Goal: Transaction & Acquisition: Purchase product/service

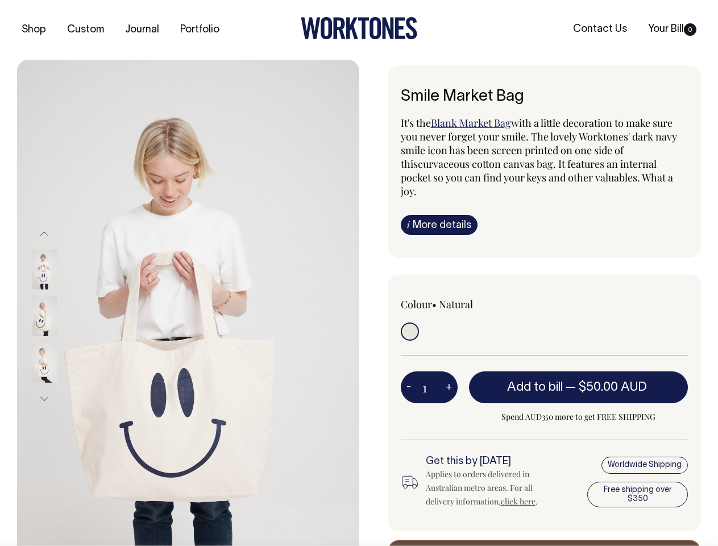
click at [188, 303] on img at bounding box center [188, 316] width 342 height 513
click at [60, 316] on div at bounding box center [59, 316] width 57 height 47
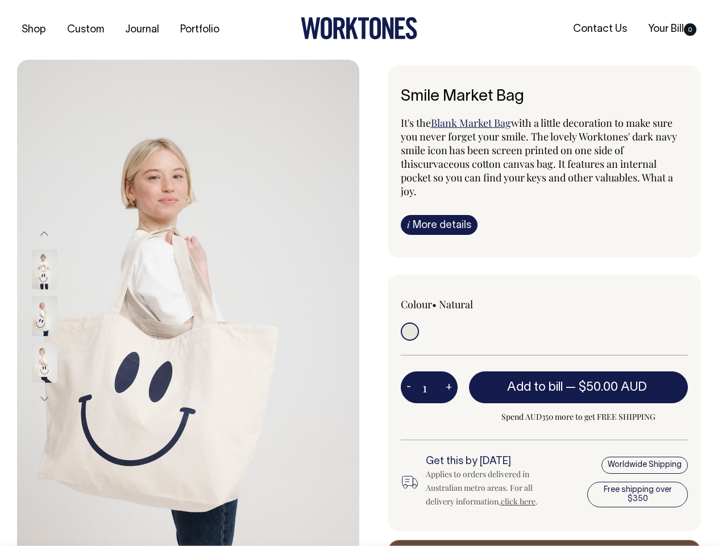
click at [44, 233] on button "Previous" at bounding box center [44, 234] width 17 height 26
click at [60, 340] on div at bounding box center [59, 363] width 57 height 47
click at [44, 399] on button "Next" at bounding box center [44, 399] width 17 height 26
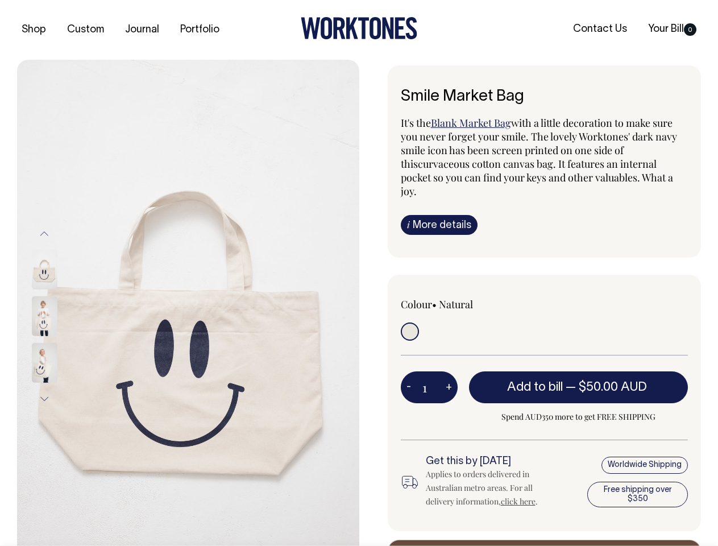
click at [409, 376] on button "-" at bounding box center [409, 387] width 16 height 23
click at [449, 376] on button "+" at bounding box center [449, 387] width 18 height 23
type input "2"
click at [579, 382] on span "— $50.00 AUD" at bounding box center [608, 387] width 84 height 11
